Goal: Information Seeking & Learning: Learn about a topic

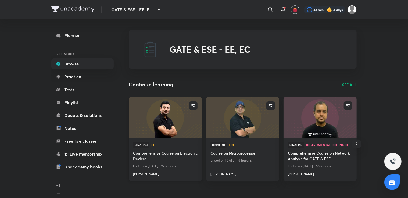
click at [152, 154] on h4 "Comprehensive Course on Electronic Devices" at bounding box center [165, 157] width 65 height 12
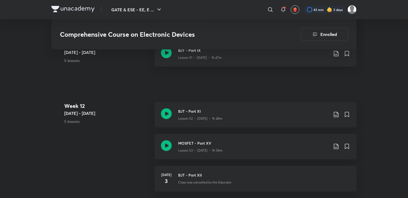
scroll to position [2201, 0]
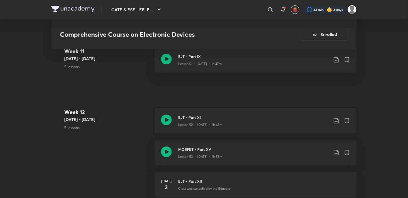
click at [166, 118] on icon at bounding box center [166, 120] width 11 height 11
